Goal: Navigation & Orientation: Find specific page/section

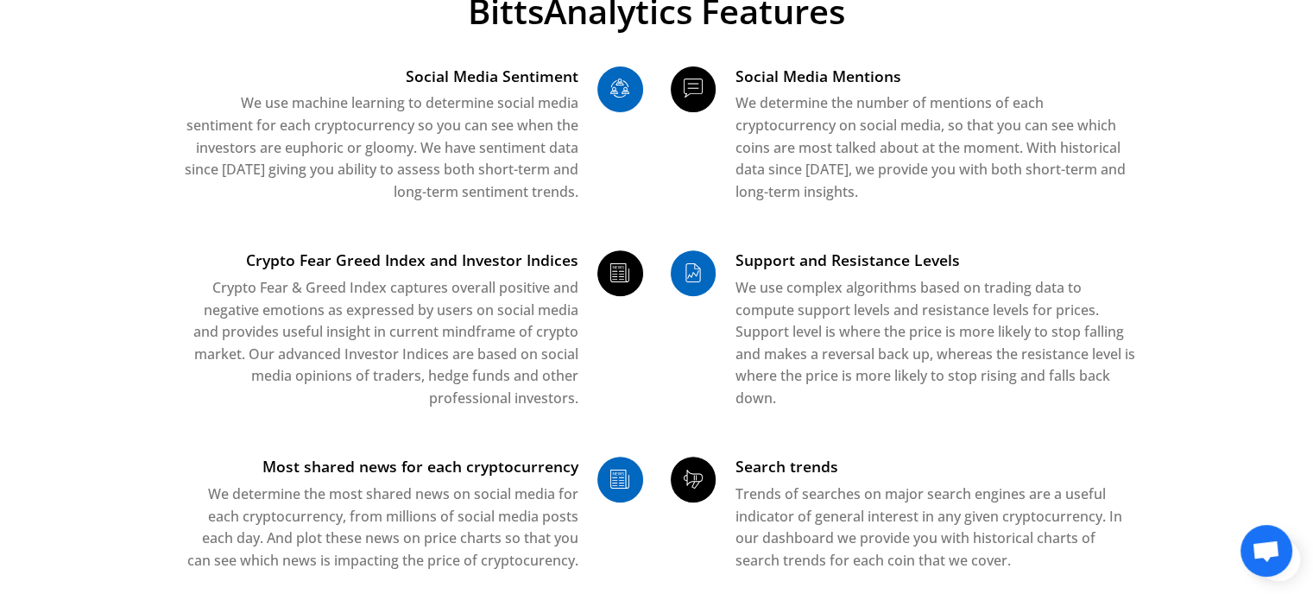
scroll to position [604, 0]
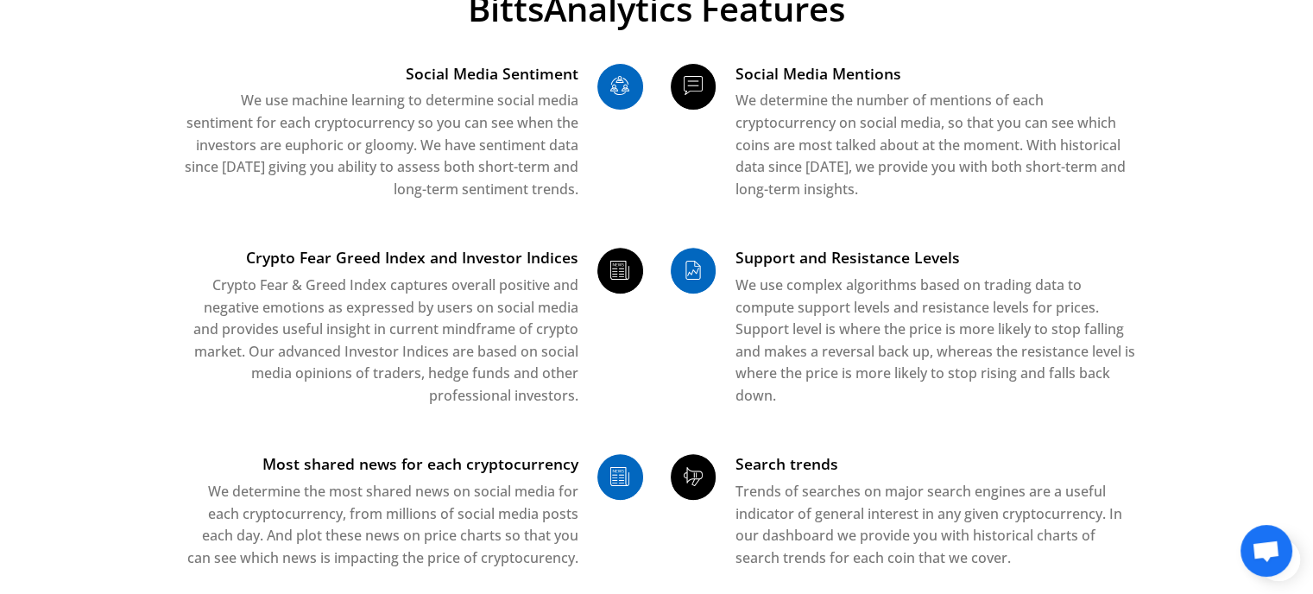
click at [494, 256] on h3 "Crypto Fear Greed Index and Investor Indices" at bounding box center [378, 258] width 400 height 22
click at [613, 274] on icon at bounding box center [620, 272] width 46 height 30
click at [686, 270] on icon at bounding box center [694, 272] width 46 height 30
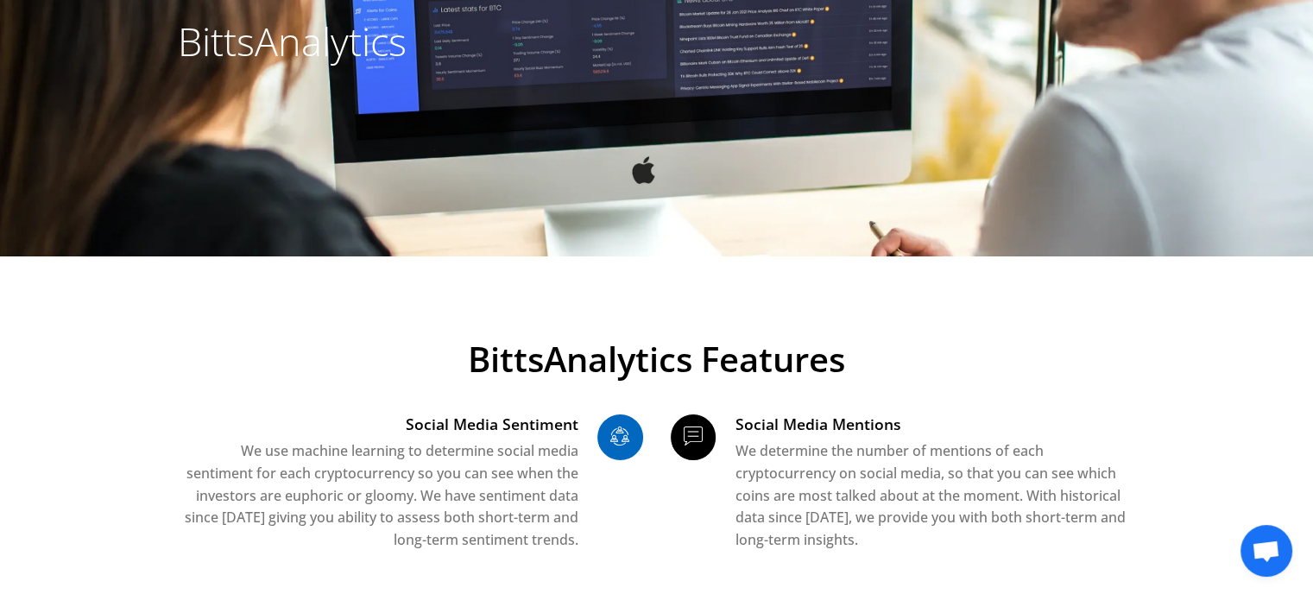
scroll to position [0, 0]
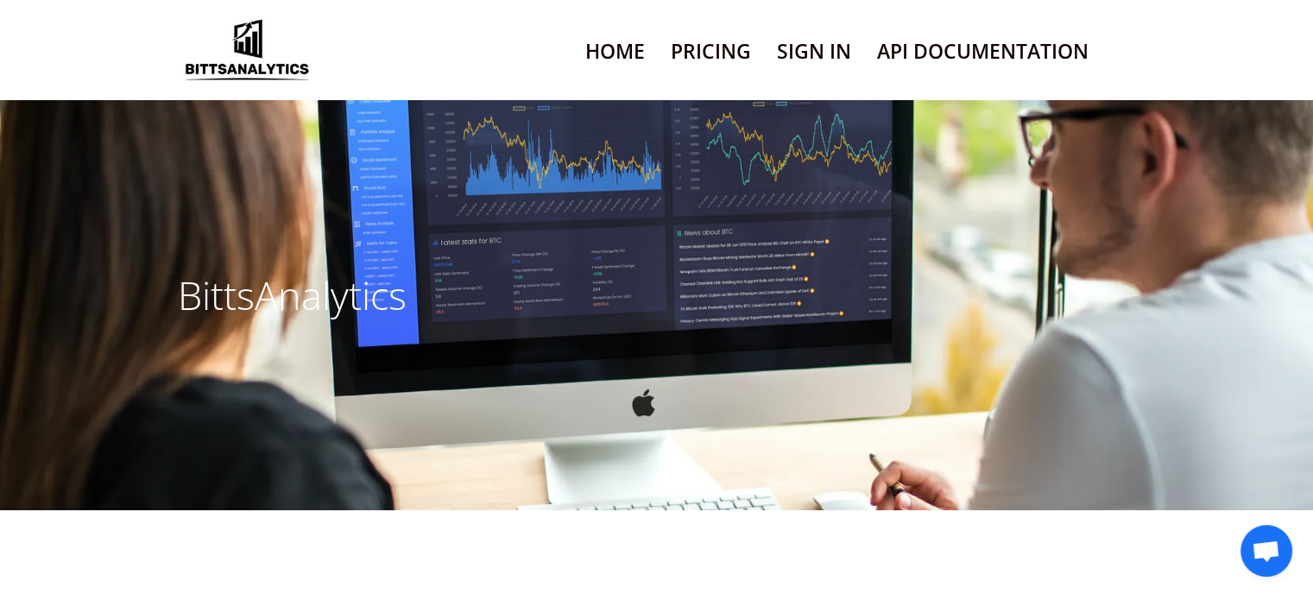
click at [632, 56] on link "Home" at bounding box center [615, 51] width 60 height 44
